Goal: Information Seeking & Learning: Learn about a topic

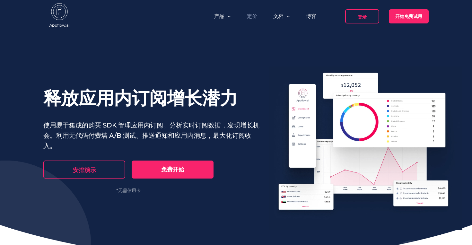
click at [253, 17] on font "定价" at bounding box center [252, 16] width 10 height 6
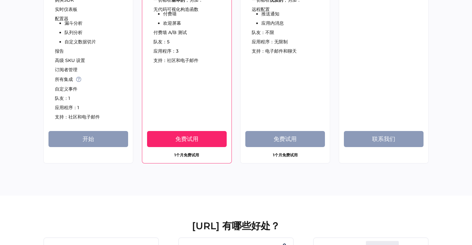
scroll to position [152, 0]
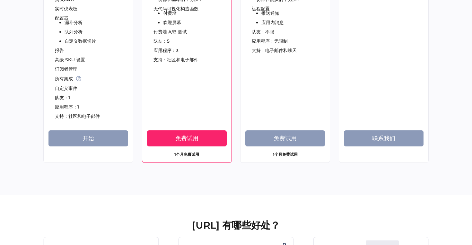
click at [207, 193] on div "免费开始 具有竞争力的定价，推动您的应用增长 FREE 基本的 自由的 高达 10,000 美元 MTR 购买SDK 实时仪表板 配置器 漏斗分析 队列分析 …" at bounding box center [235, 44] width 385 height 302
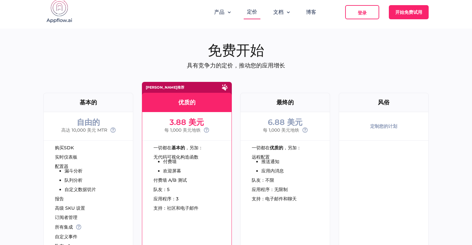
scroll to position [0, 0]
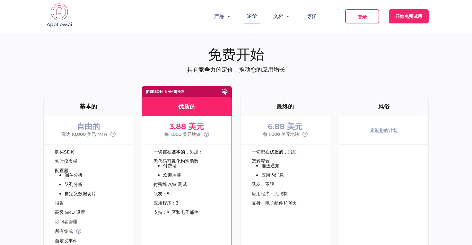
click at [255, 150] on font "一切都在" at bounding box center [261, 152] width 18 height 6
click at [263, 100] on div "最终的" at bounding box center [285, 106] width 90 height 19
click at [361, 107] on div "风俗" at bounding box center [383, 107] width 89 height 6
click at [60, 120] on div "自由的 高达 10,000 美元 MTR" at bounding box center [88, 130] width 89 height 28
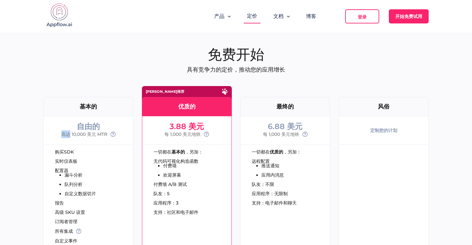
click at [60, 120] on div "自由的 高达 10,000 美元 MTR" at bounding box center [88, 130] width 89 height 28
